Goal: Information Seeking & Learning: Learn about a topic

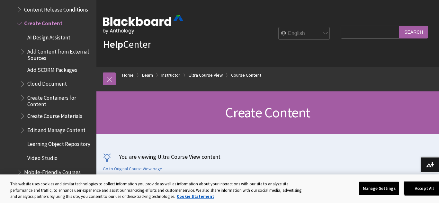
click at [430, 192] on button "Accept All" at bounding box center [424, 188] width 40 height 13
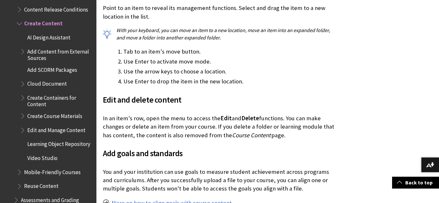
scroll to position [1438, 0]
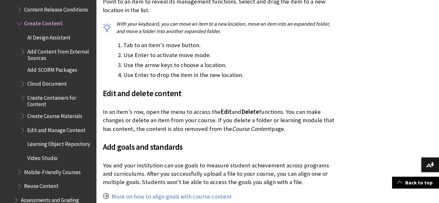
click at [87, 32] on span "AI Design Assistant" at bounding box center [56, 37] width 73 height 11
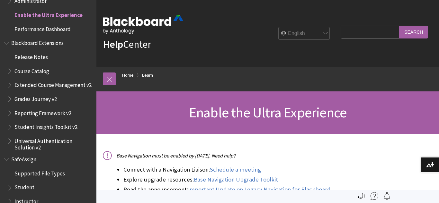
scroll to position [686, 0]
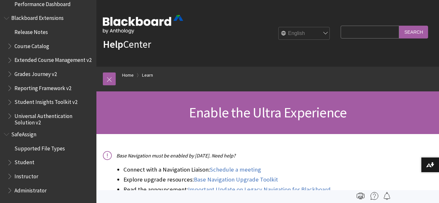
click at [34, 166] on span "Student" at bounding box center [49, 162] width 85 height 11
click at [30, 165] on span "Student" at bounding box center [24, 161] width 21 height 9
